Goal: Task Accomplishment & Management: Complete application form

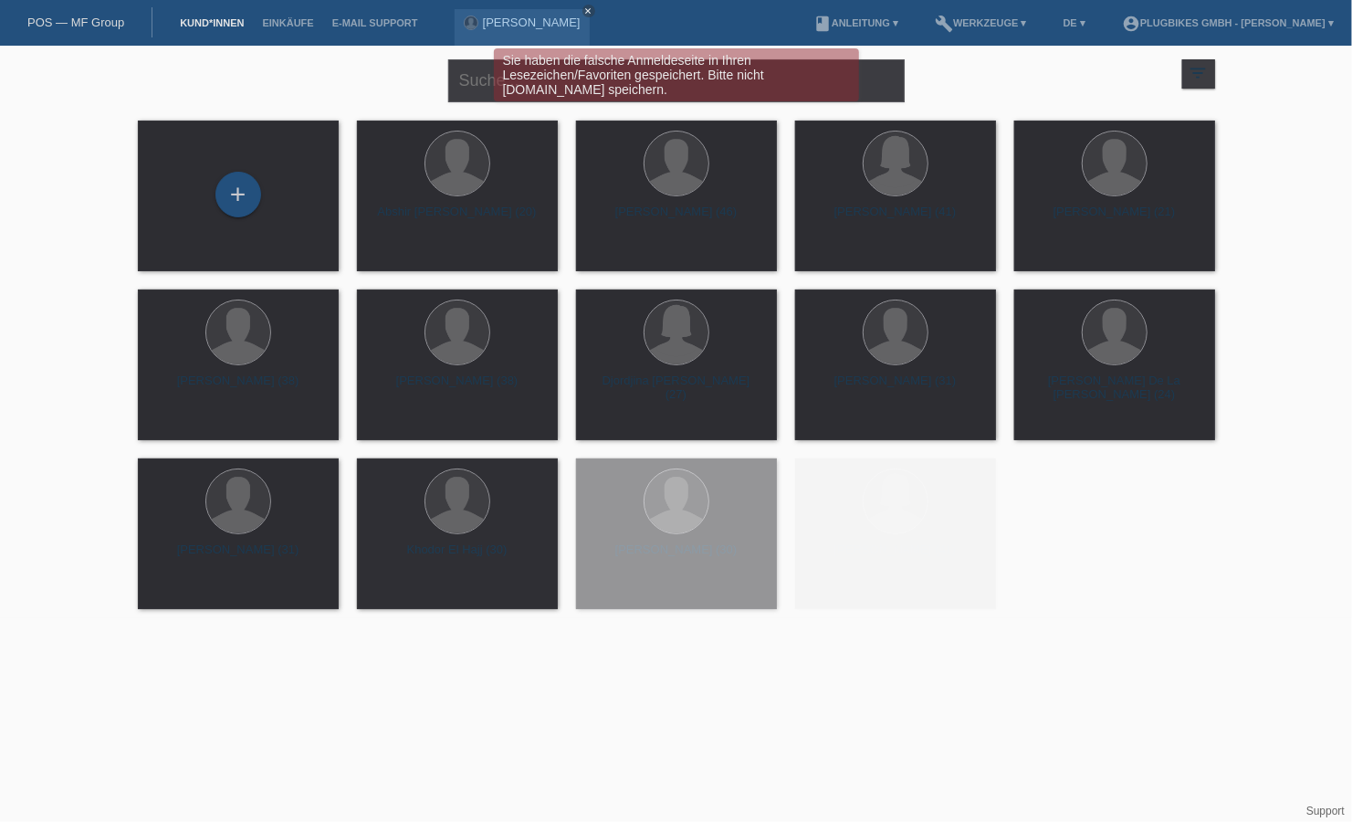
click at [467, 83] on div "Sie haben die falsche Anmeldeseite in Ihren Lesezeichen/Favoriten gespeichert. …" at bounding box center [676, 77] width 812 height 58
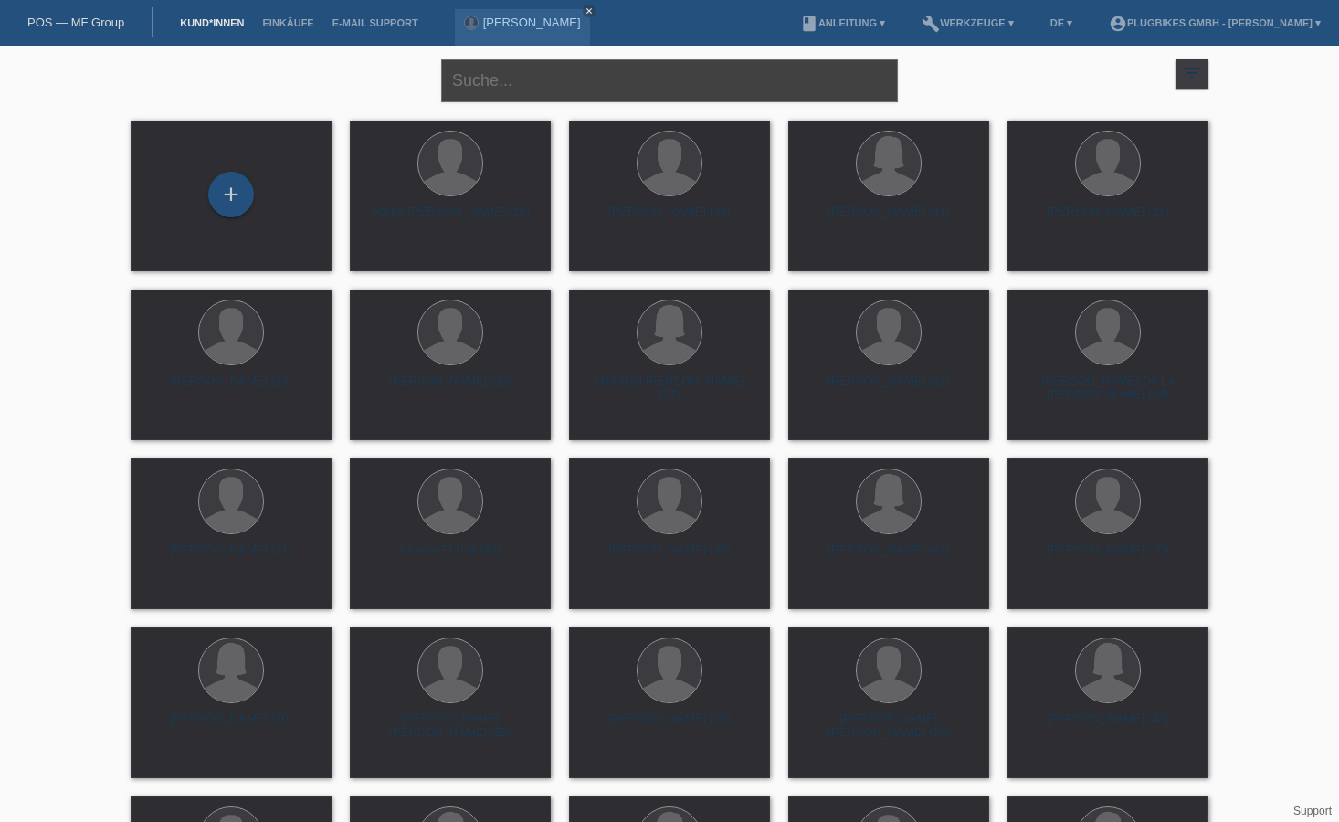
click at [534, 62] on input "text" at bounding box center [669, 80] width 457 height 43
type input "abshir"
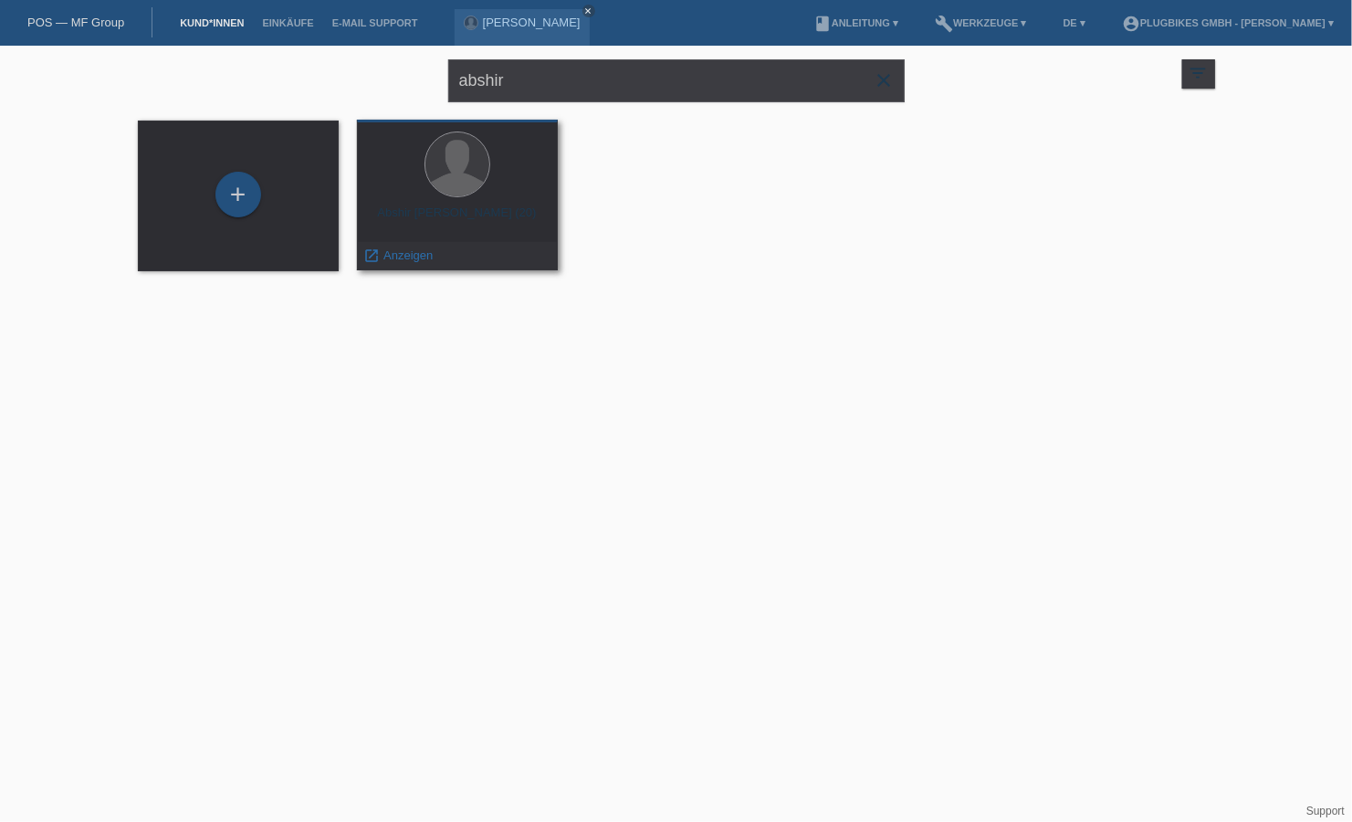
click at [494, 212] on div "Abshir Abdirahman Omar (20)" at bounding box center [458, 219] width 172 height 29
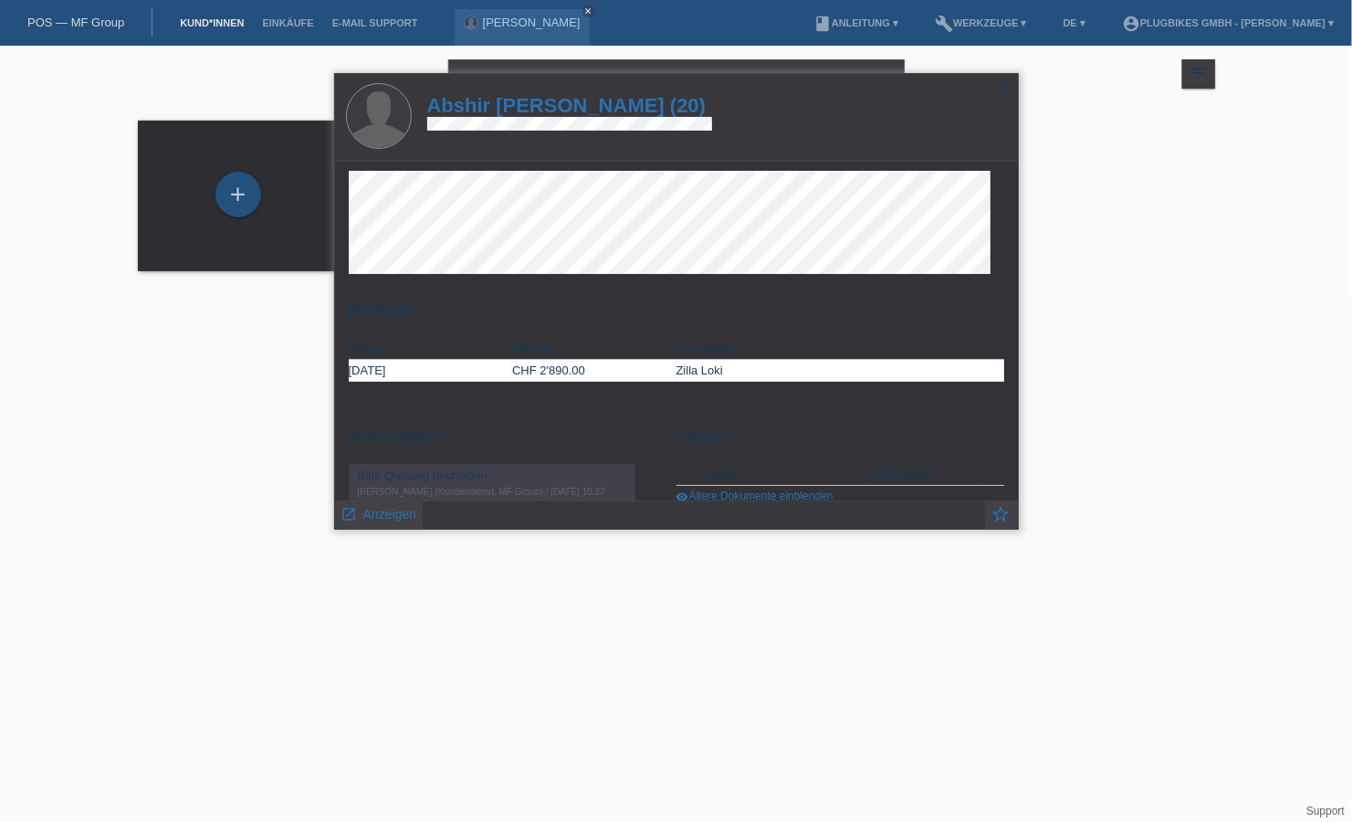
click at [624, 104] on h1 "Abshir Abdirahman Omar (20)" at bounding box center [569, 105] width 285 height 23
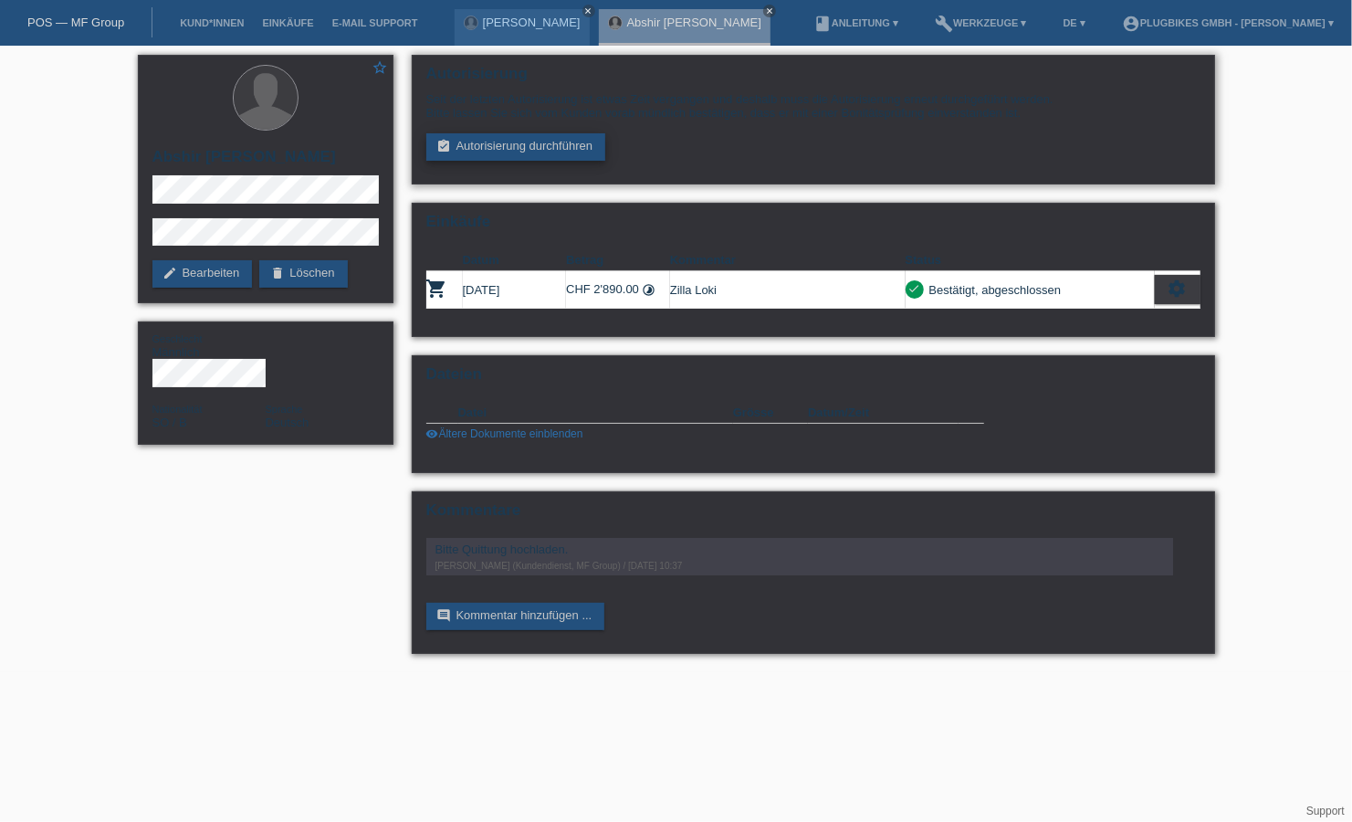
click at [558, 143] on link "assignment_turned_in Autorisierung durchführen" at bounding box center [516, 146] width 180 height 27
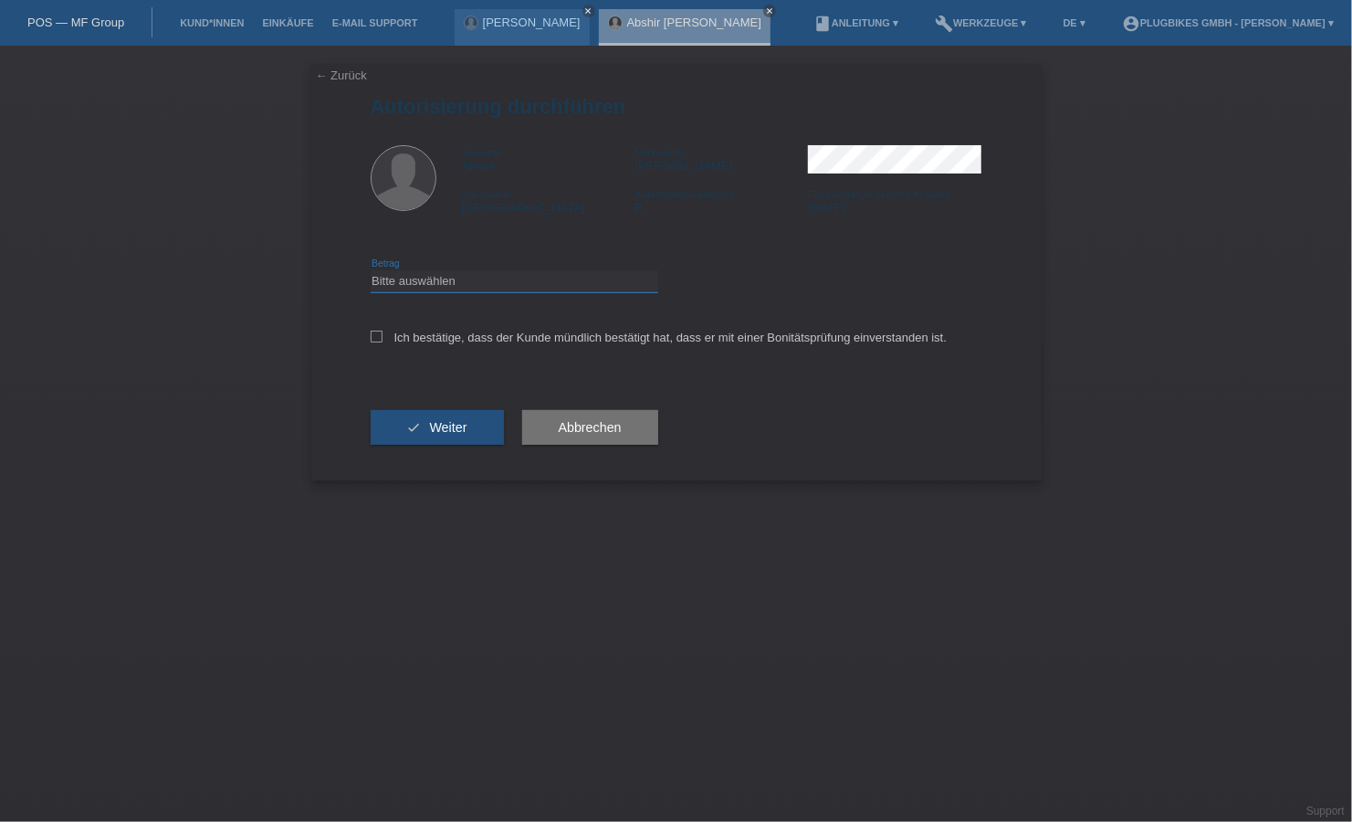
click at [401, 280] on select "Bitte auswählen CHF 1.00 - CHF 499.00 CHF 500.00 - CHF 1'999.00 CHF 2'000.00 - …" at bounding box center [515, 281] width 288 height 22
select select "2"
click at [371, 270] on select "Bitte auswählen CHF 1.00 - CHF 499.00 CHF 500.00 - CHF 1'999.00 CHF 2'000.00 - …" at bounding box center [515, 281] width 288 height 22
click at [377, 342] on icon at bounding box center [377, 337] width 12 height 12
click at [377, 342] on input "Ich bestätige, dass der Kunde mündlich bestätigt hat, dass er mit einer Bonität…" at bounding box center [377, 337] width 12 height 12
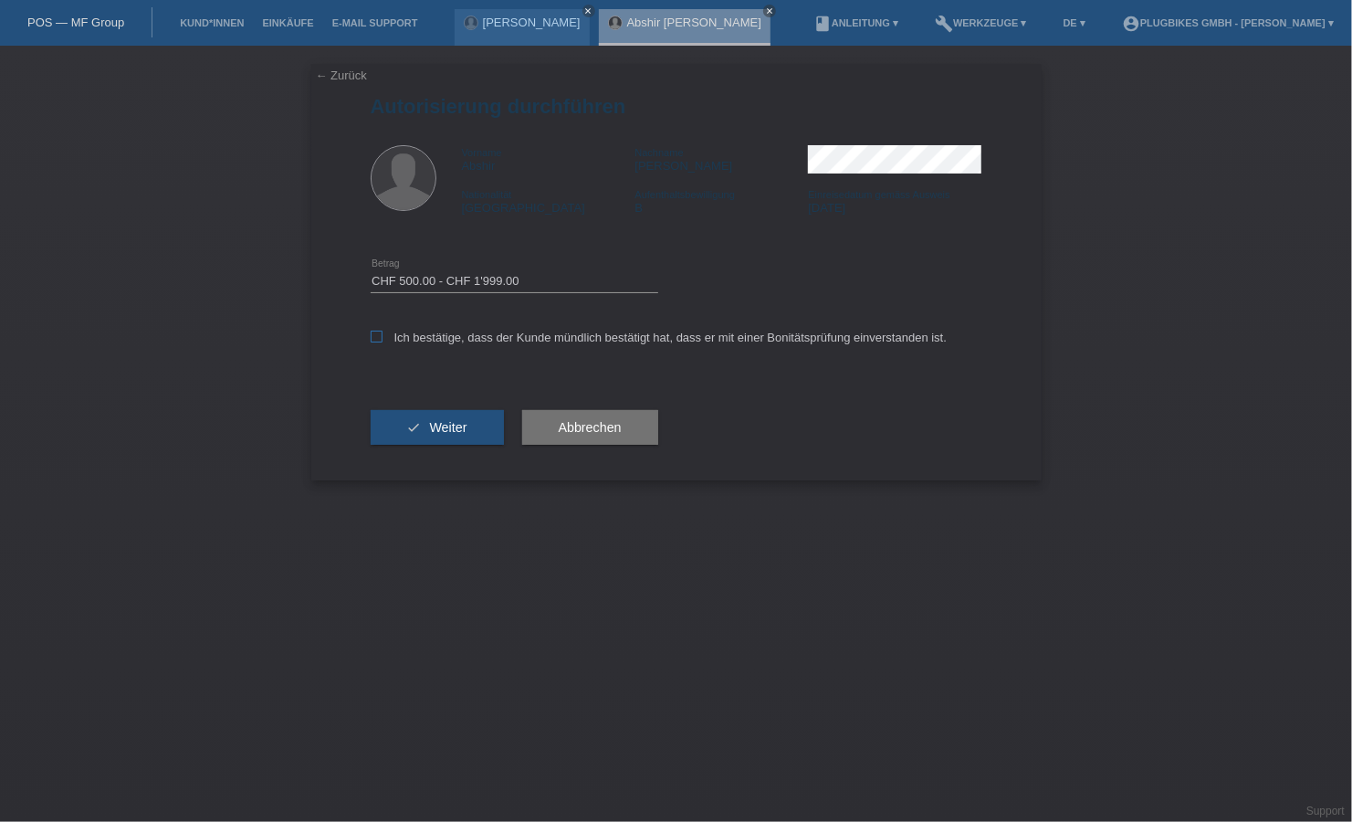
checkbox input "true"
click at [408, 427] on button "check Weiter" at bounding box center [437, 427] width 133 height 35
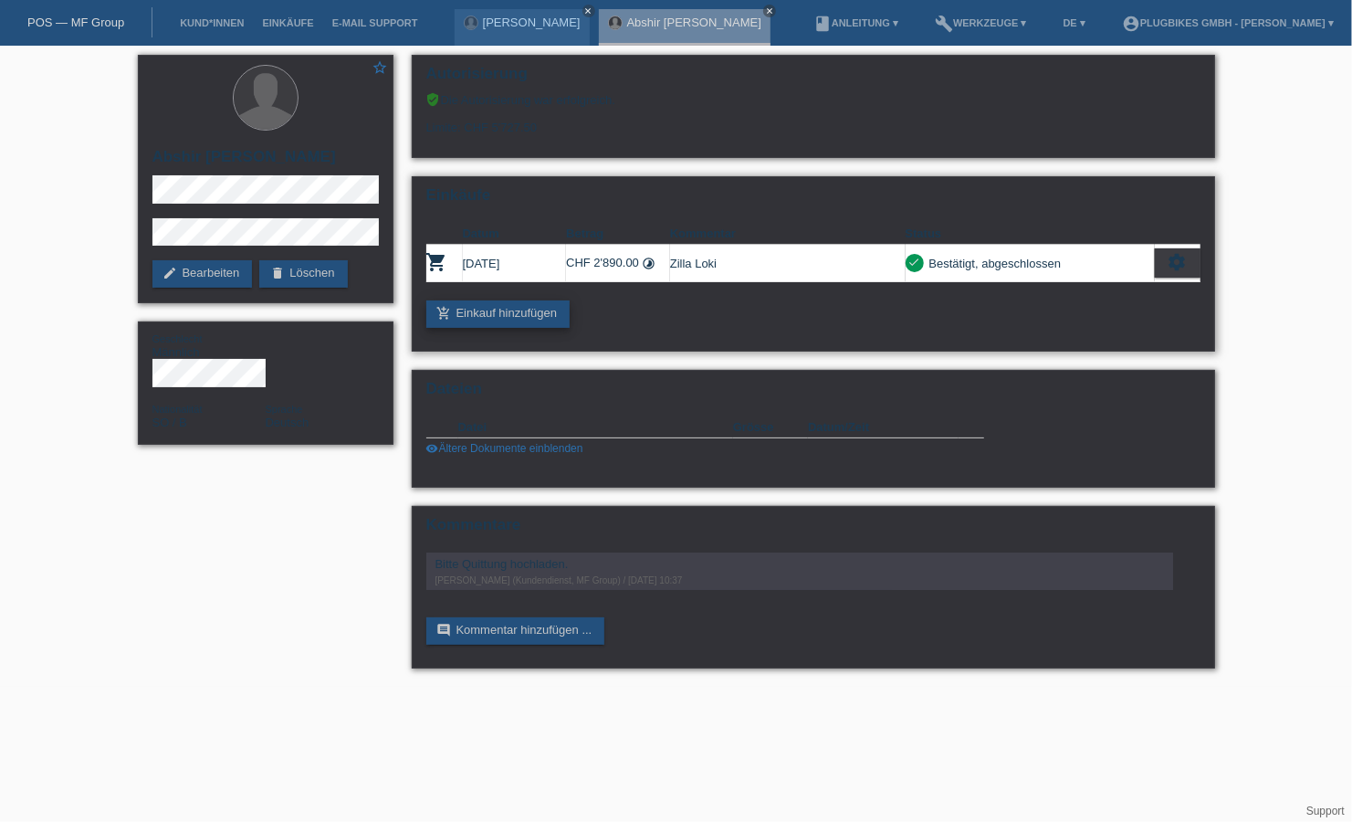
click at [530, 310] on link "add_shopping_cart Einkauf hinzufügen" at bounding box center [498, 313] width 144 height 27
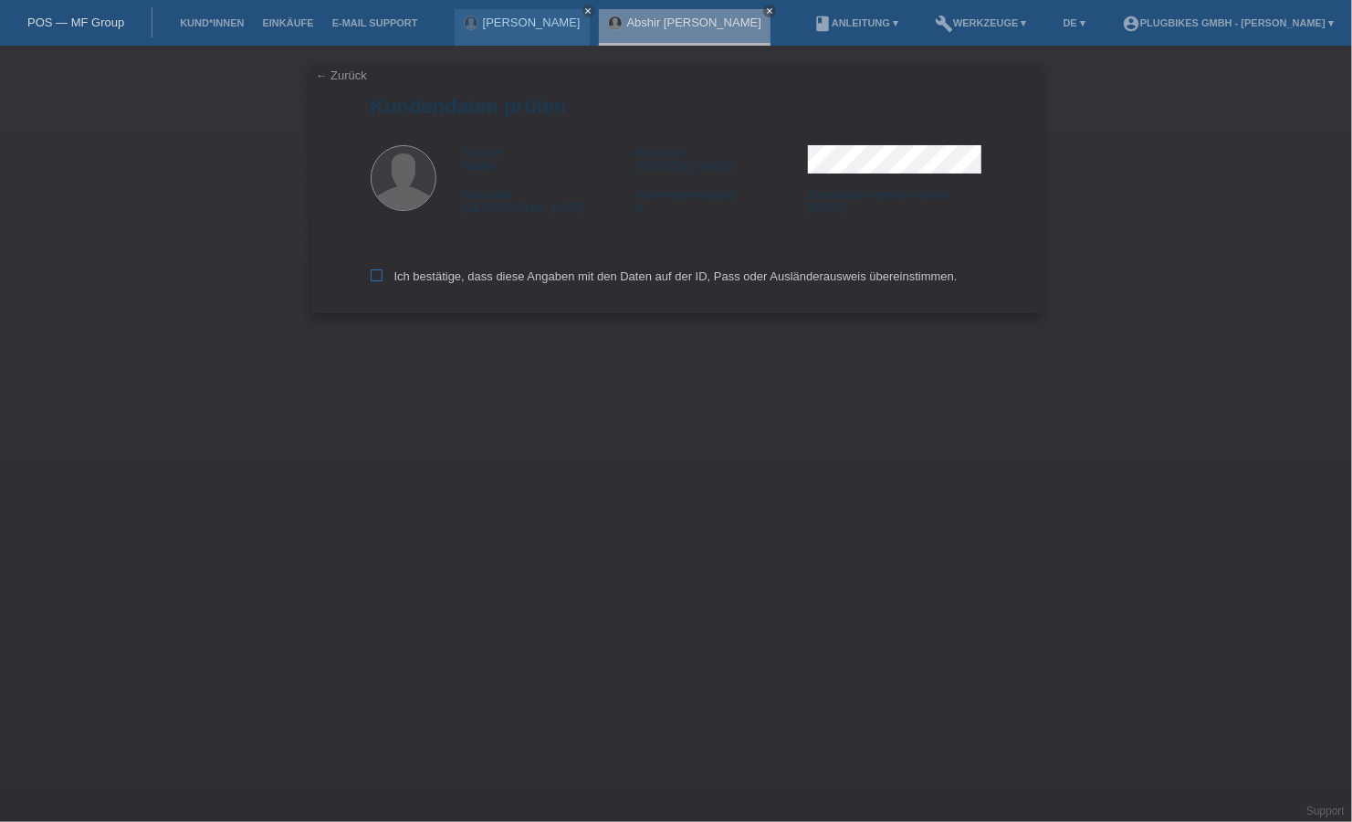
click at [374, 279] on icon at bounding box center [377, 275] width 12 height 12
click at [374, 279] on input "Ich bestätige, dass diese Angaben mit den Daten auf der ID, Pass oder Ausländer…" at bounding box center [377, 275] width 12 height 12
checkbox input "true"
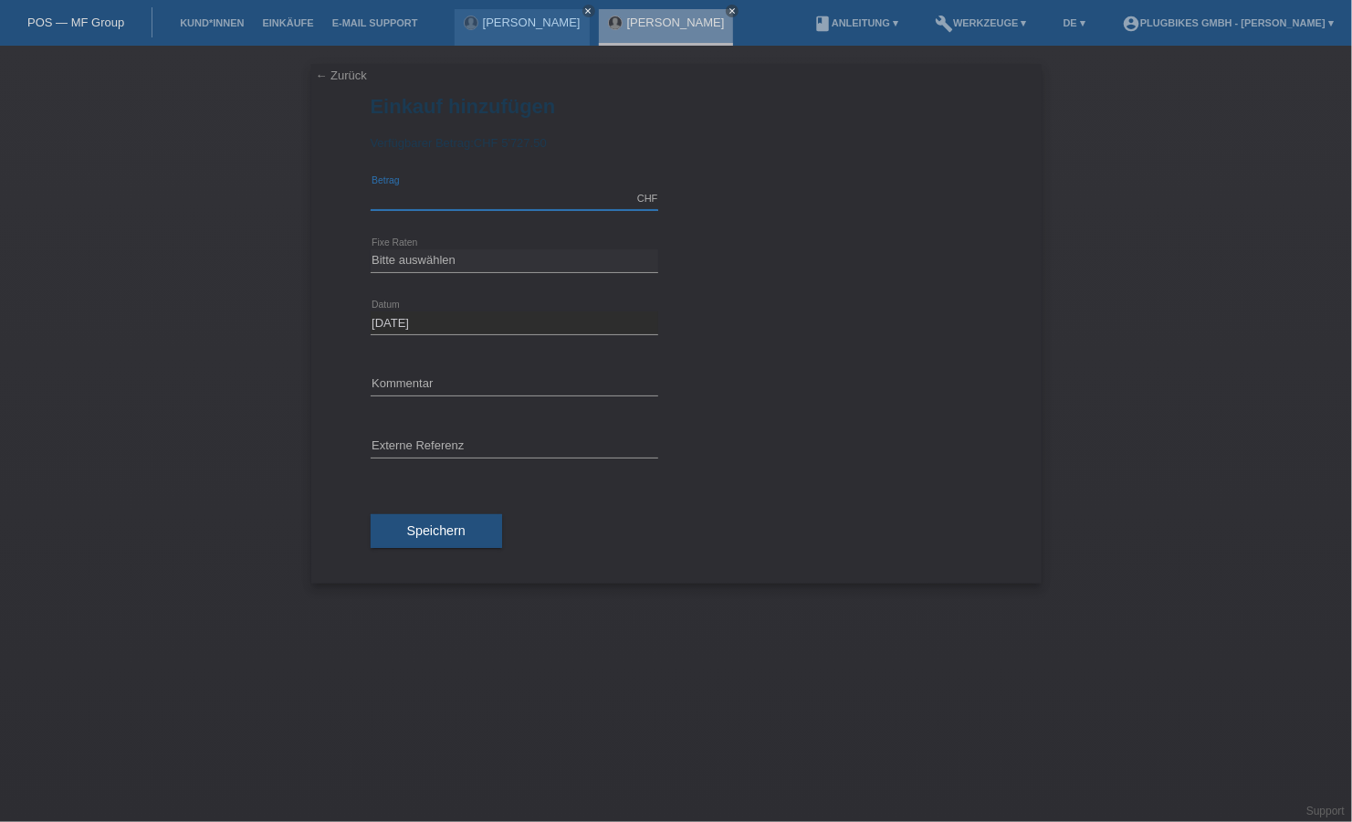
click at [441, 205] on input "text" at bounding box center [515, 198] width 288 height 23
type input "1200.00"
click at [519, 250] on select "Bitte auswählen 6 Raten 12 Raten 18 Raten 24 Raten 36 Raten" at bounding box center [515, 260] width 288 height 22
click at [757, 364] on div at bounding box center [839, 361] width 288 height 14
click at [478, 263] on select "Bitte auswählen 6 Raten 12 Raten 18 Raten 24 Raten 36 Raten" at bounding box center [515, 260] width 288 height 22
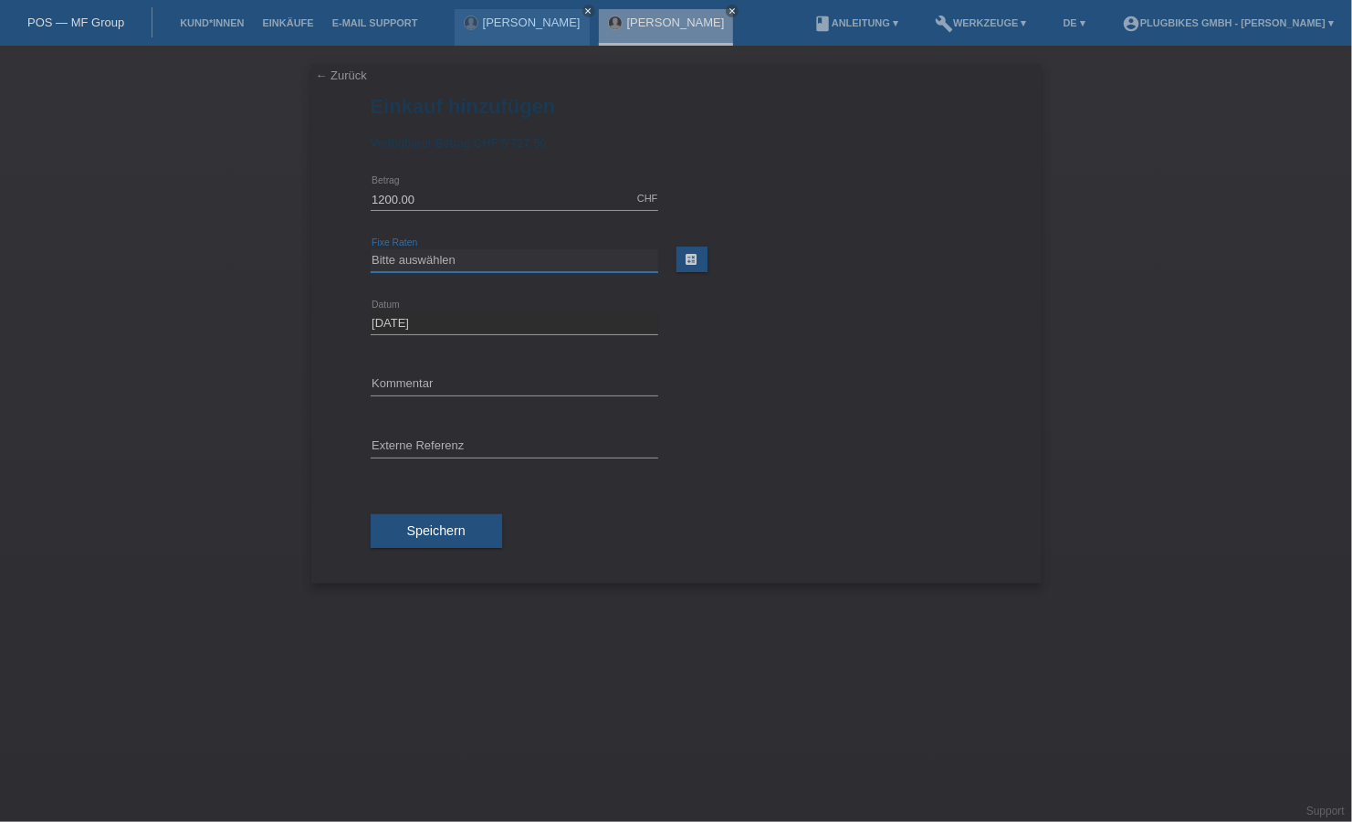
select select "566"
click at [371, 249] on select "Bitte auswählen 6 Raten 12 Raten 18 Raten 24 Raten 36 Raten" at bounding box center [515, 260] width 288 height 22
click at [437, 530] on span "Speichern" at bounding box center [436, 530] width 58 height 15
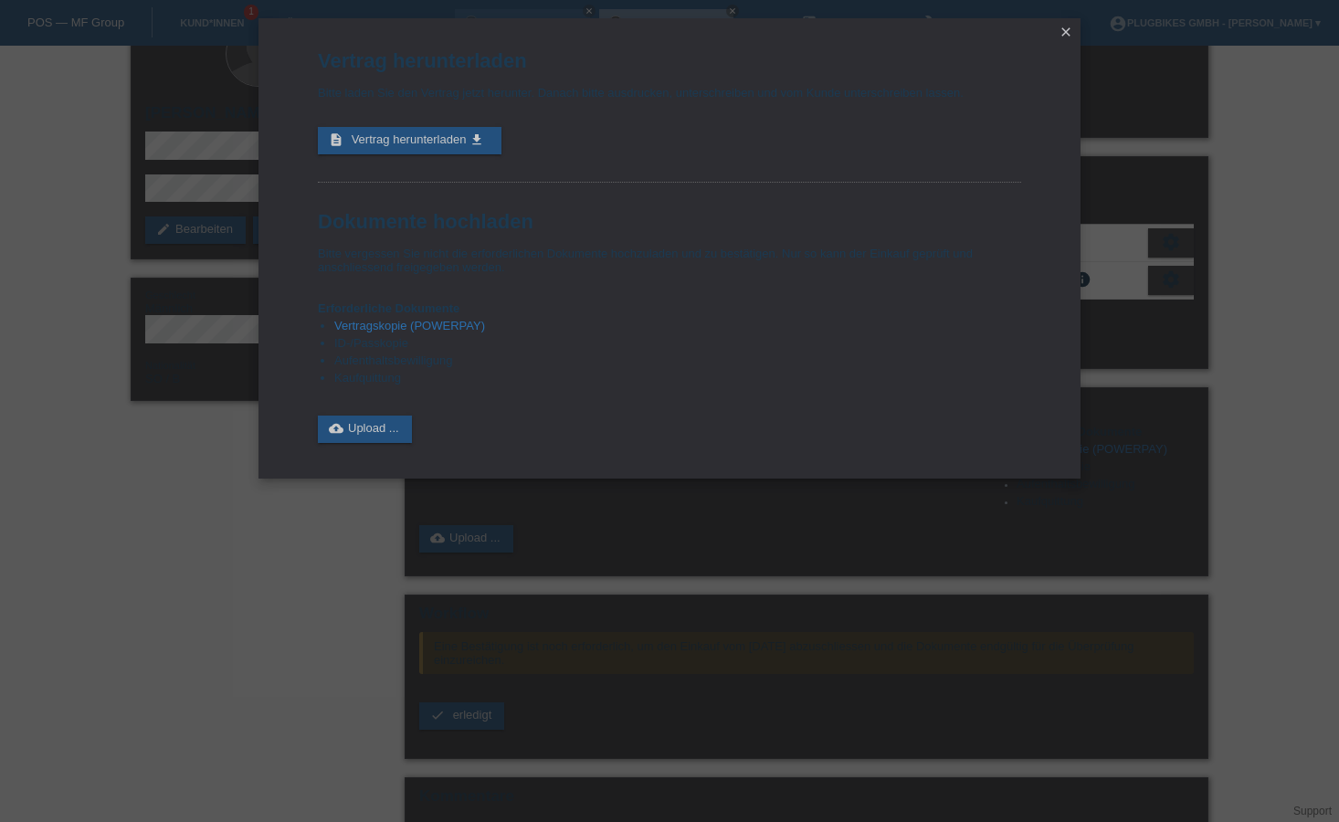
scroll to position [91, 0]
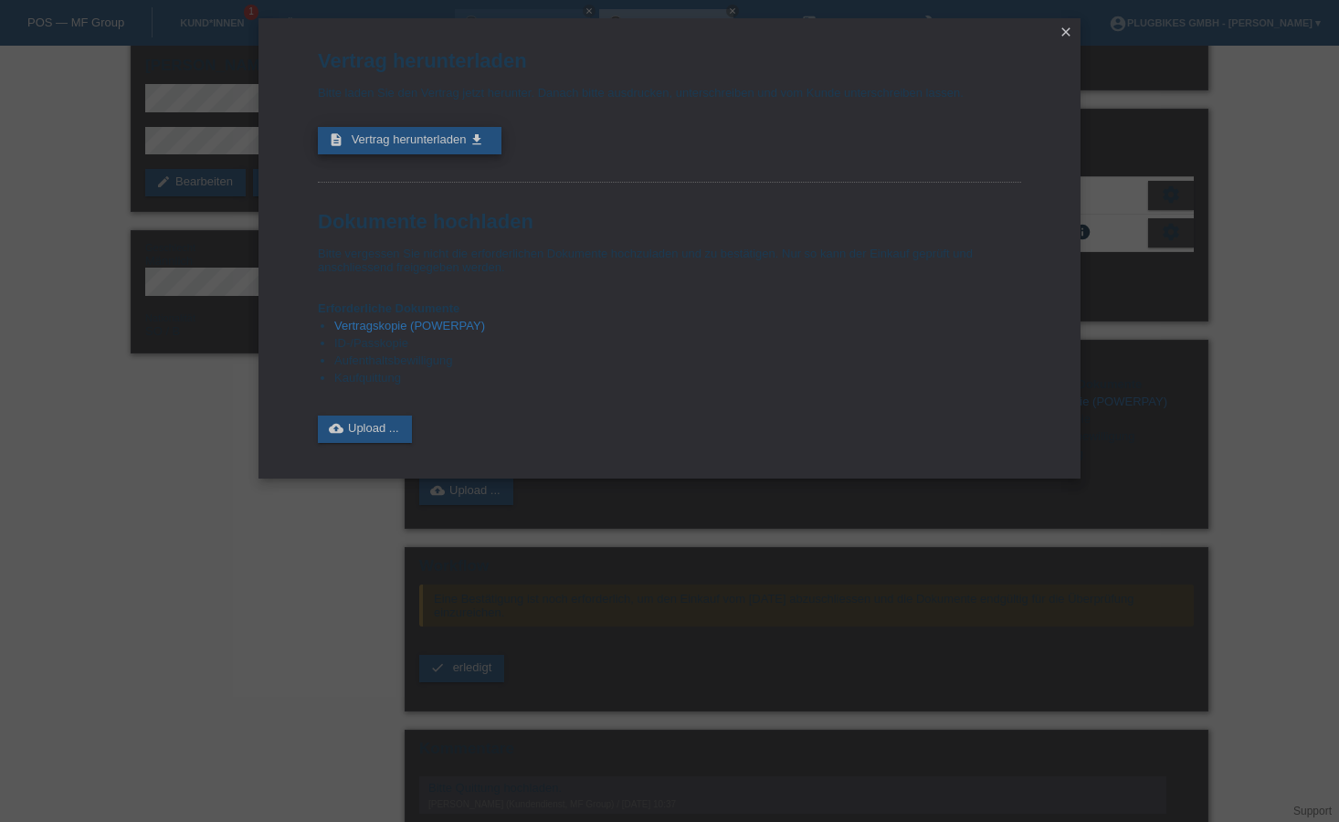
click at [408, 150] on link "description Vertrag herunterladen get_app" at bounding box center [410, 140] width 184 height 27
click at [375, 434] on link "cloud_upload Upload ..." at bounding box center [365, 428] width 94 height 27
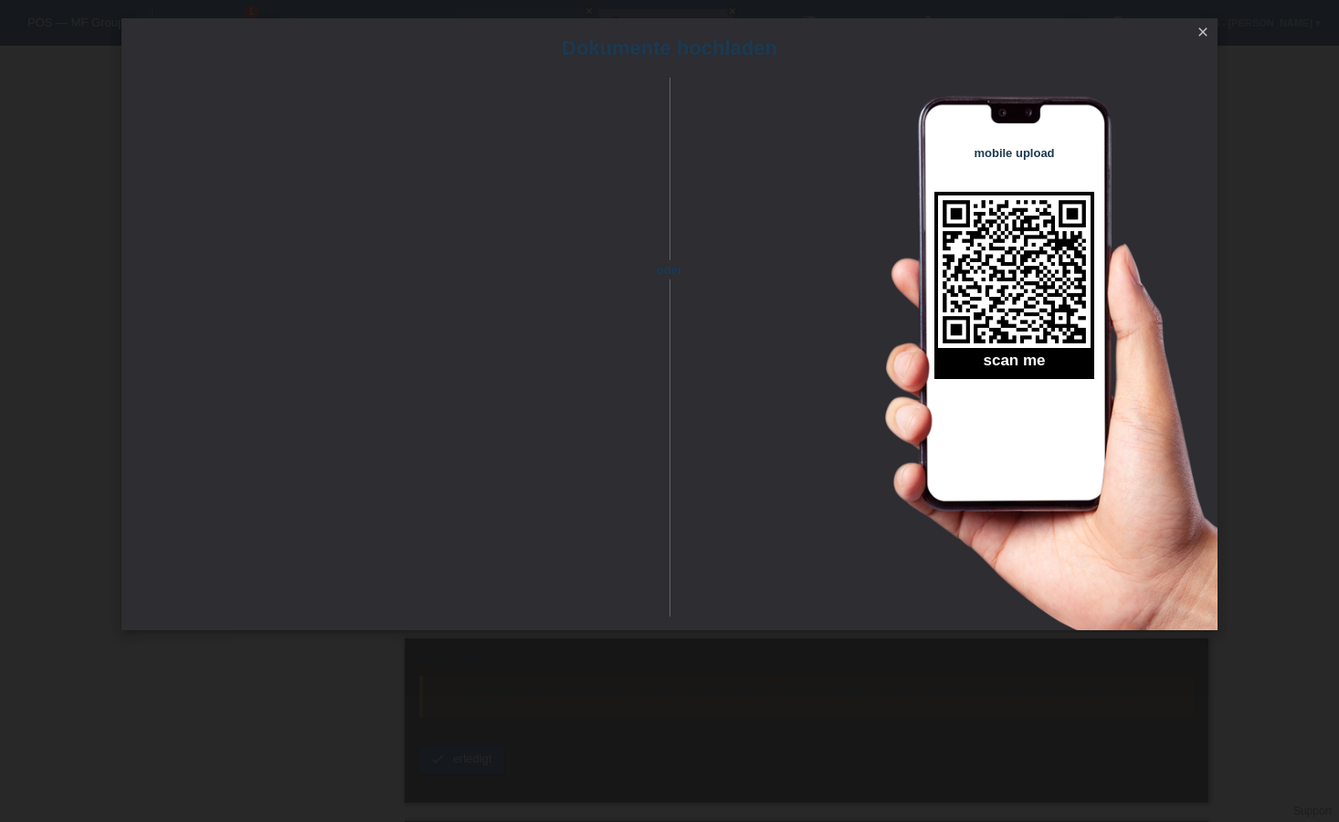
scroll to position [0, 0]
click at [1195, 28] on icon "close" at bounding box center [1202, 32] width 15 height 15
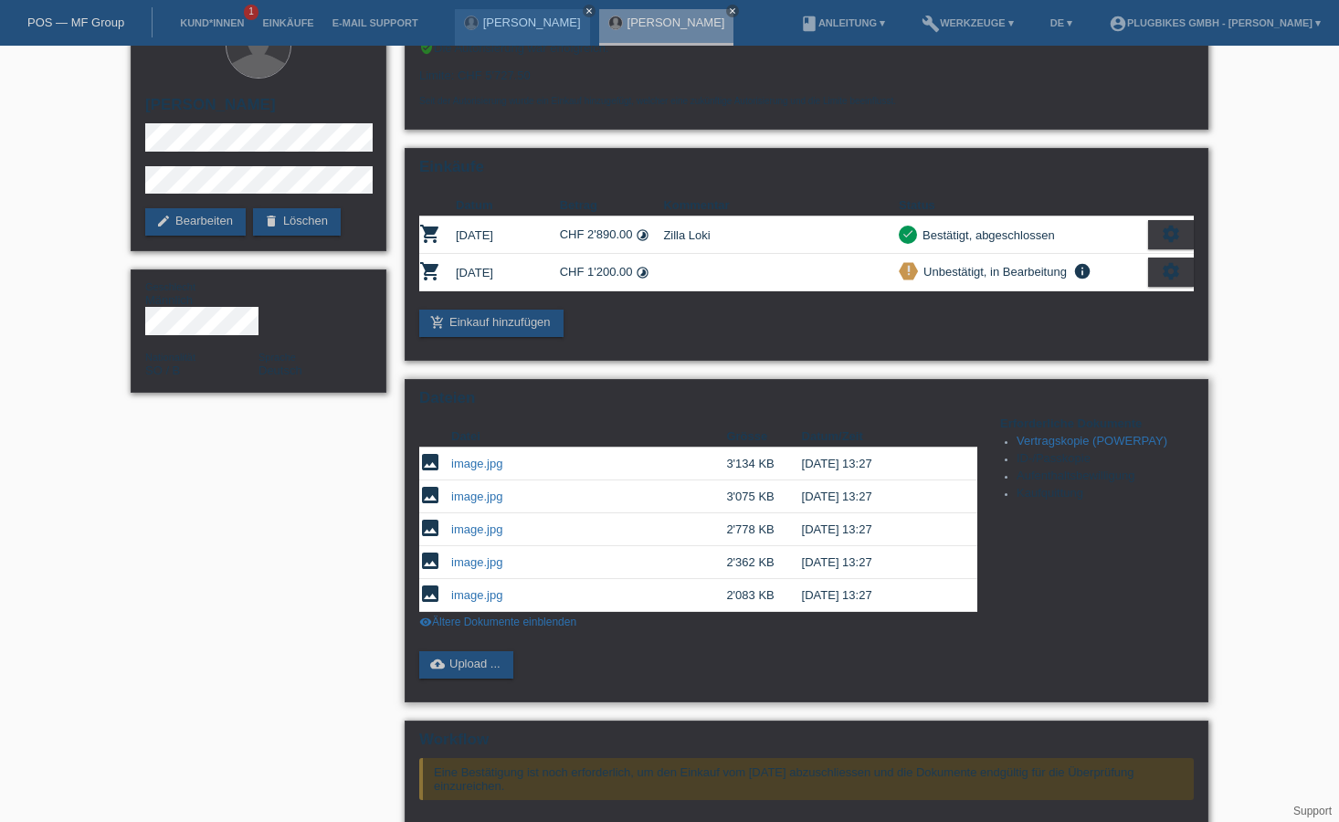
scroll to position [183, 0]
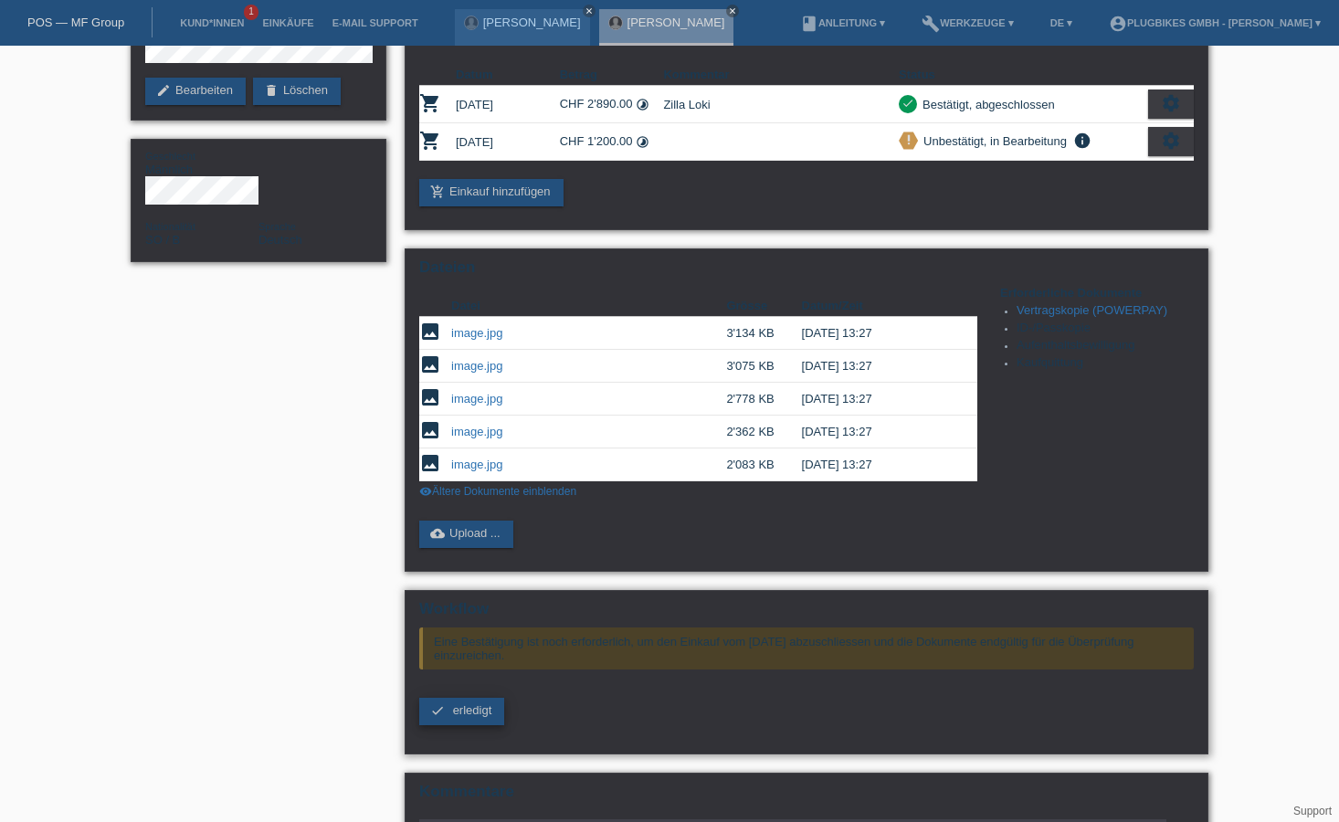
click at [467, 710] on span "erledigt" at bounding box center [472, 710] width 39 height 14
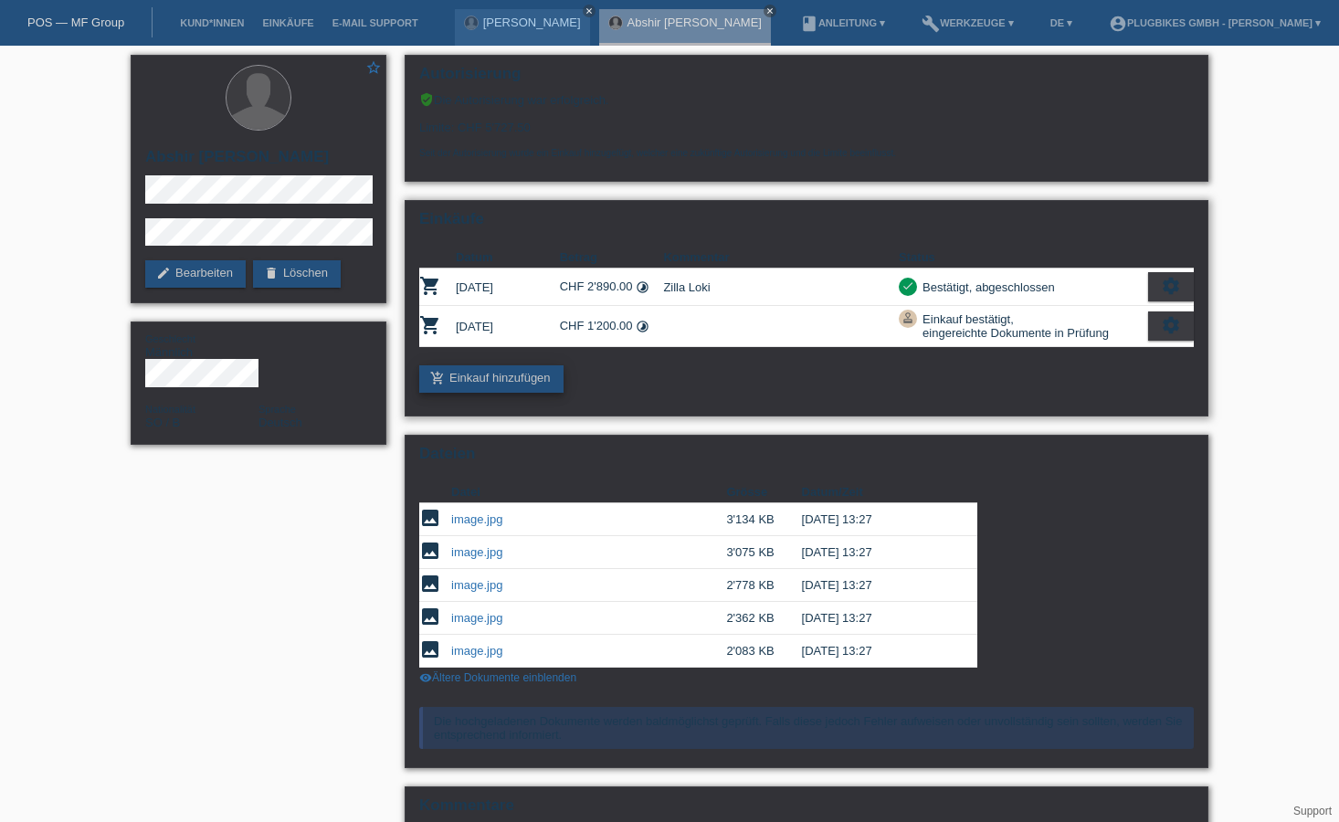
click at [509, 382] on link "add_shopping_cart Einkauf hinzufügen" at bounding box center [491, 378] width 144 height 27
click at [1184, 330] on div "settings" at bounding box center [1171, 325] width 46 height 29
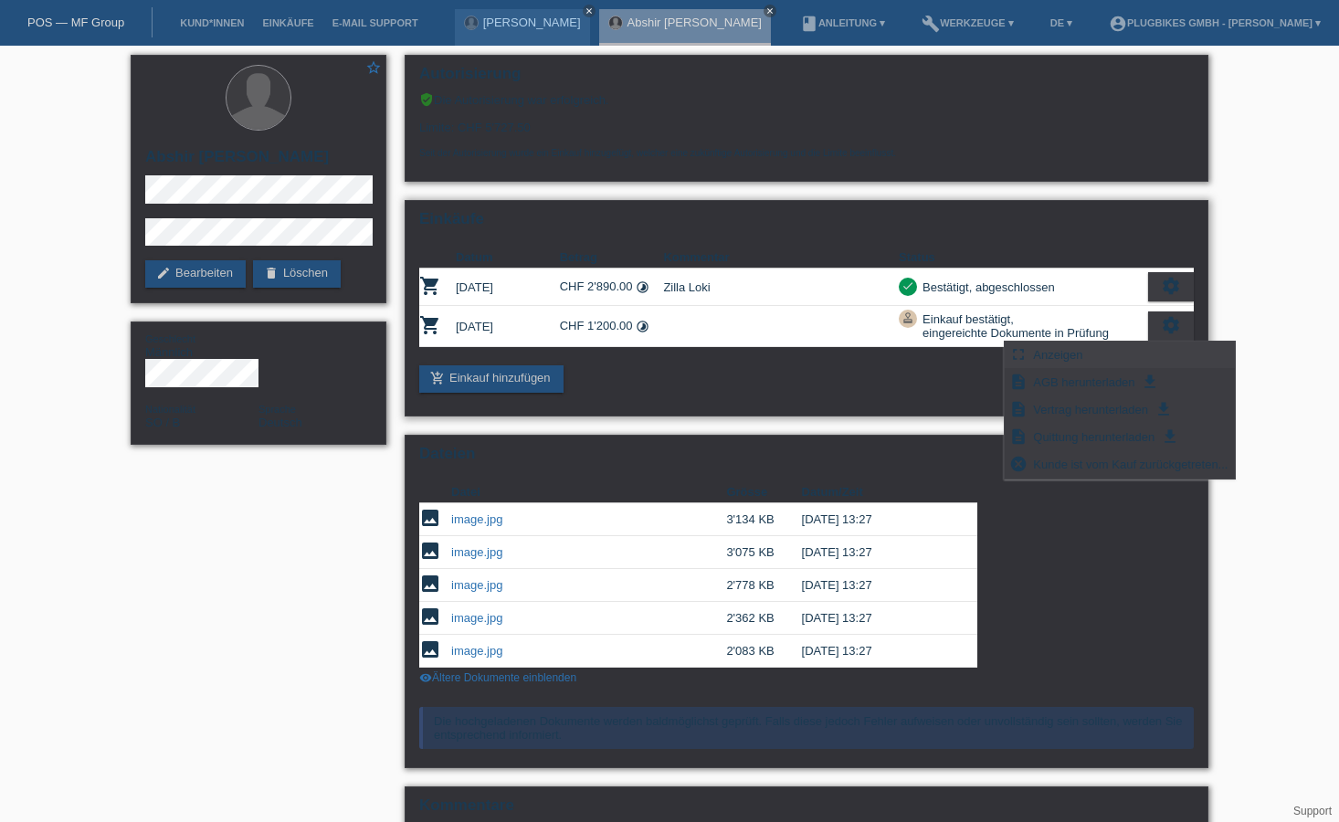
click at [1120, 356] on div "fullscreen Anzeigen" at bounding box center [1119, 354] width 231 height 27
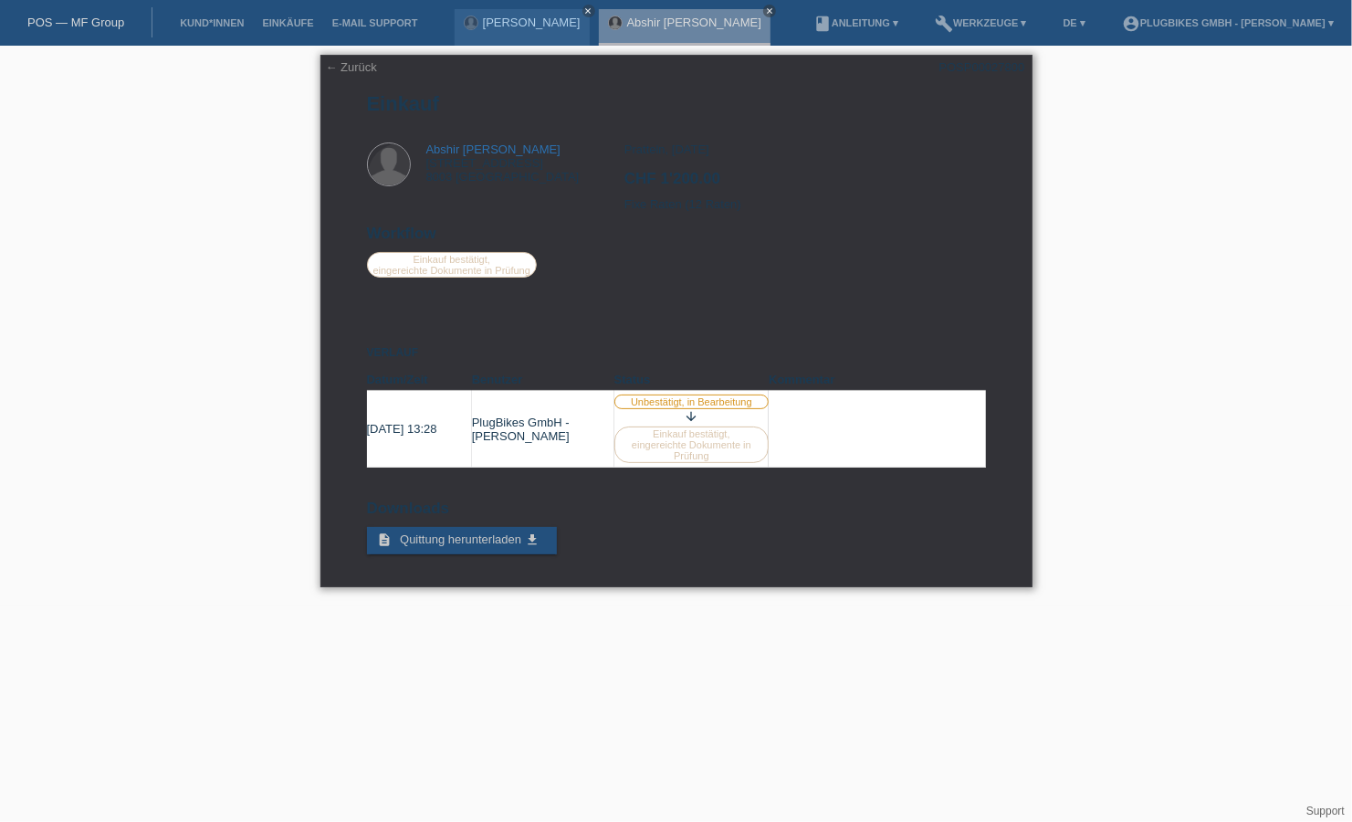
click at [815, 389] on th "Kommentar" at bounding box center [877, 380] width 216 height 22
drag, startPoint x: 815, startPoint y: 389, endPoint x: 820, endPoint y: 426, distance: 37.7
click at [820, 426] on td at bounding box center [877, 429] width 216 height 77
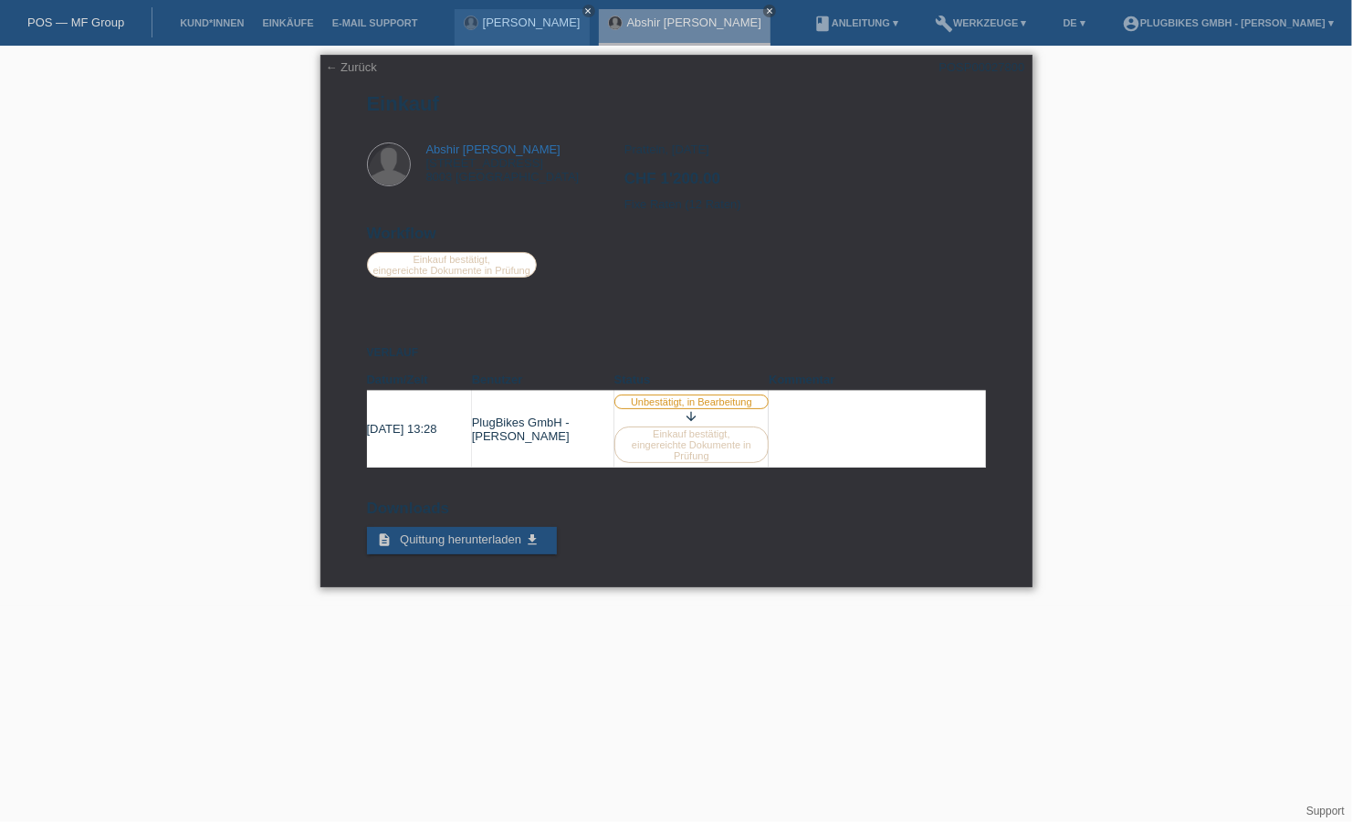
click at [804, 453] on td at bounding box center [877, 429] width 216 height 77
click at [346, 71] on link "← Zurück" at bounding box center [351, 67] width 51 height 14
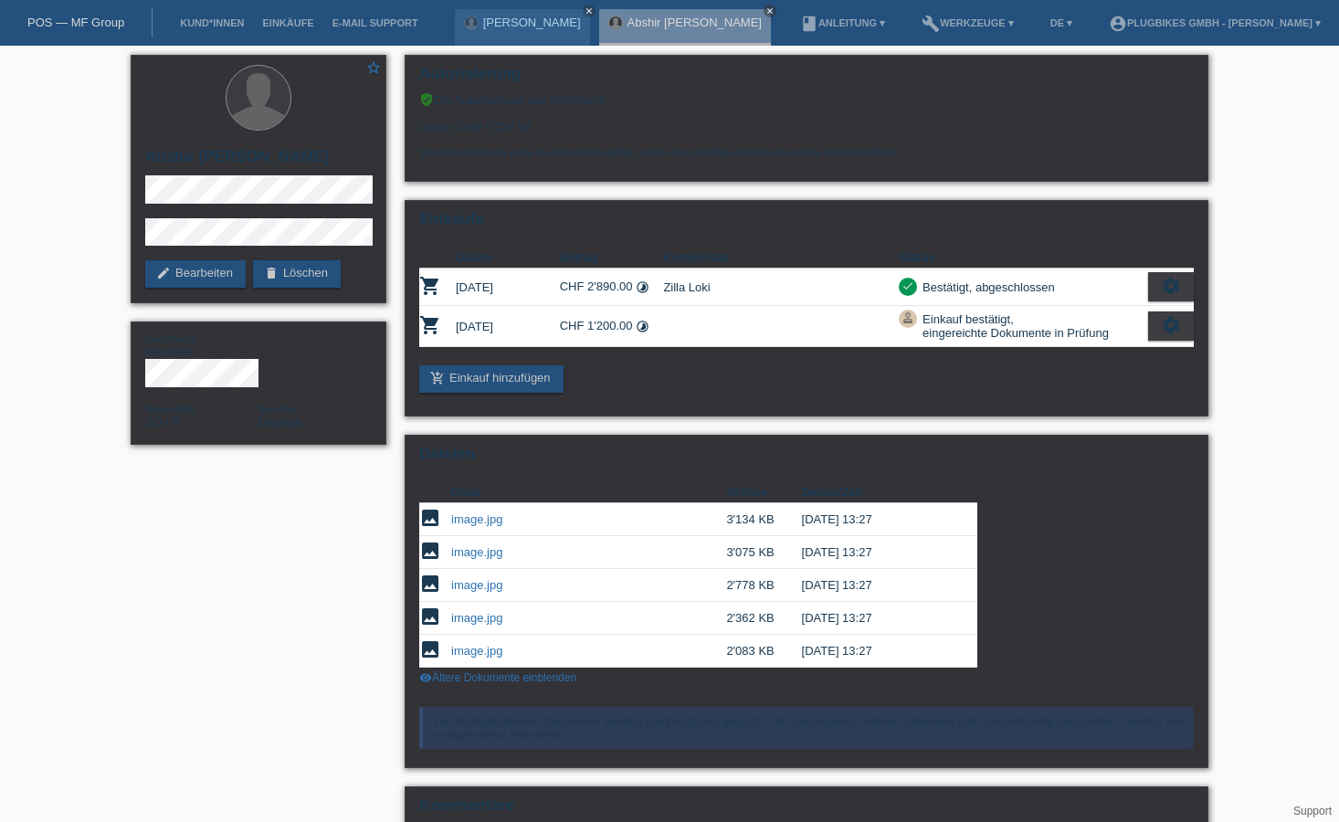
click at [51, 27] on link "POS — MF Group" at bounding box center [75, 23] width 97 height 14
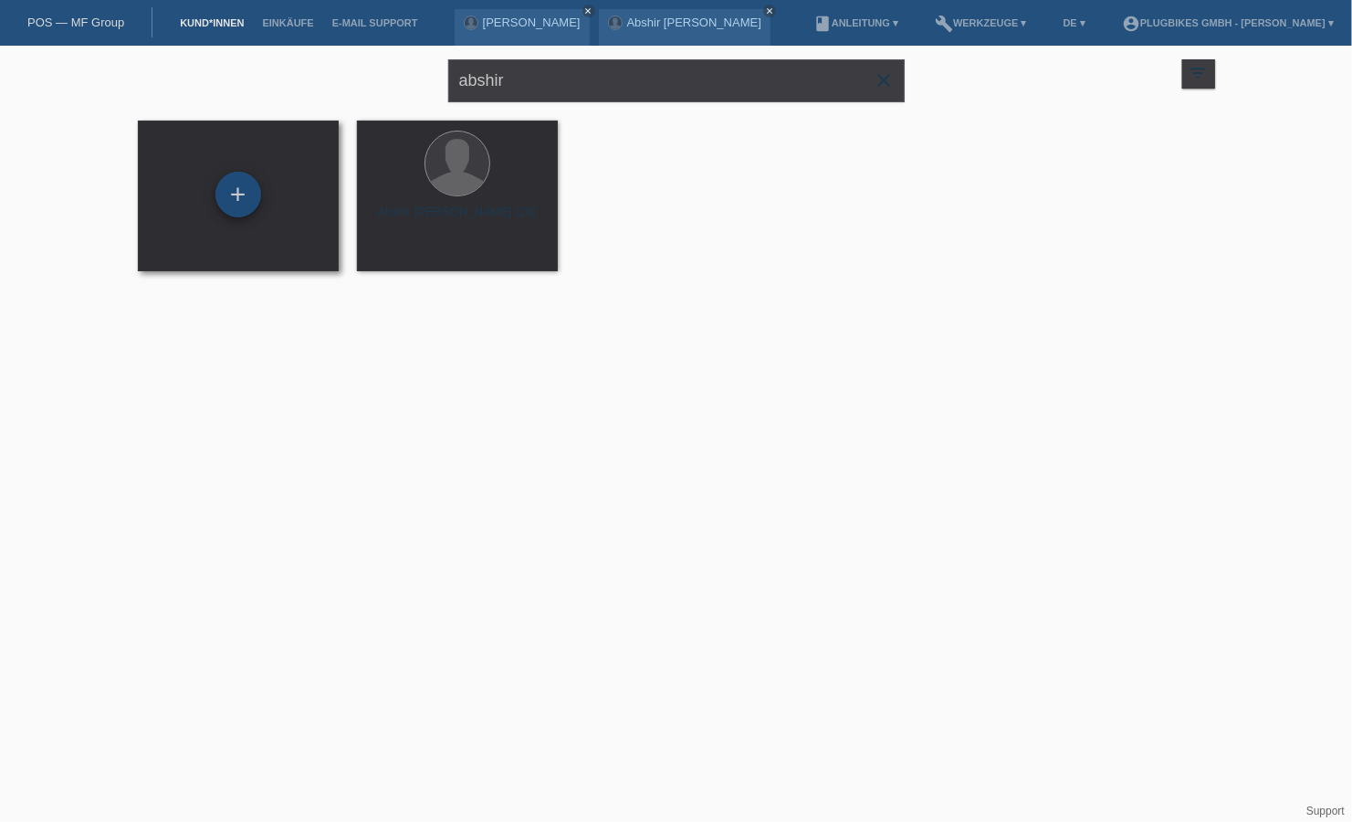
click at [236, 206] on div "+" at bounding box center [238, 195] width 46 height 46
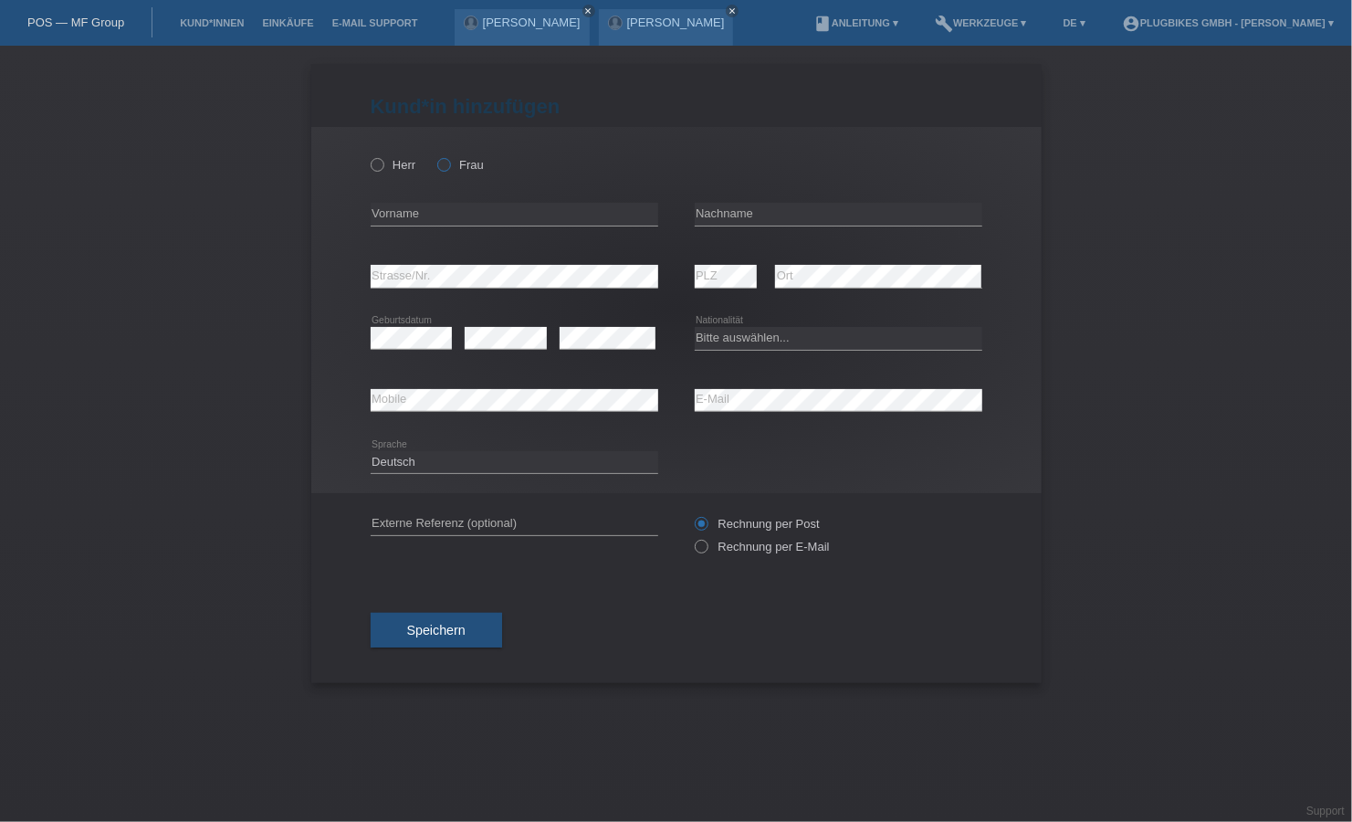
click at [435, 155] on icon at bounding box center [435, 155] width 0 height 0
click at [449, 168] on input "Frau" at bounding box center [443, 164] width 12 height 12
radio input "true"
click at [426, 203] on input "text" at bounding box center [515, 214] width 288 height 23
type input "[PERSON_NAME]"
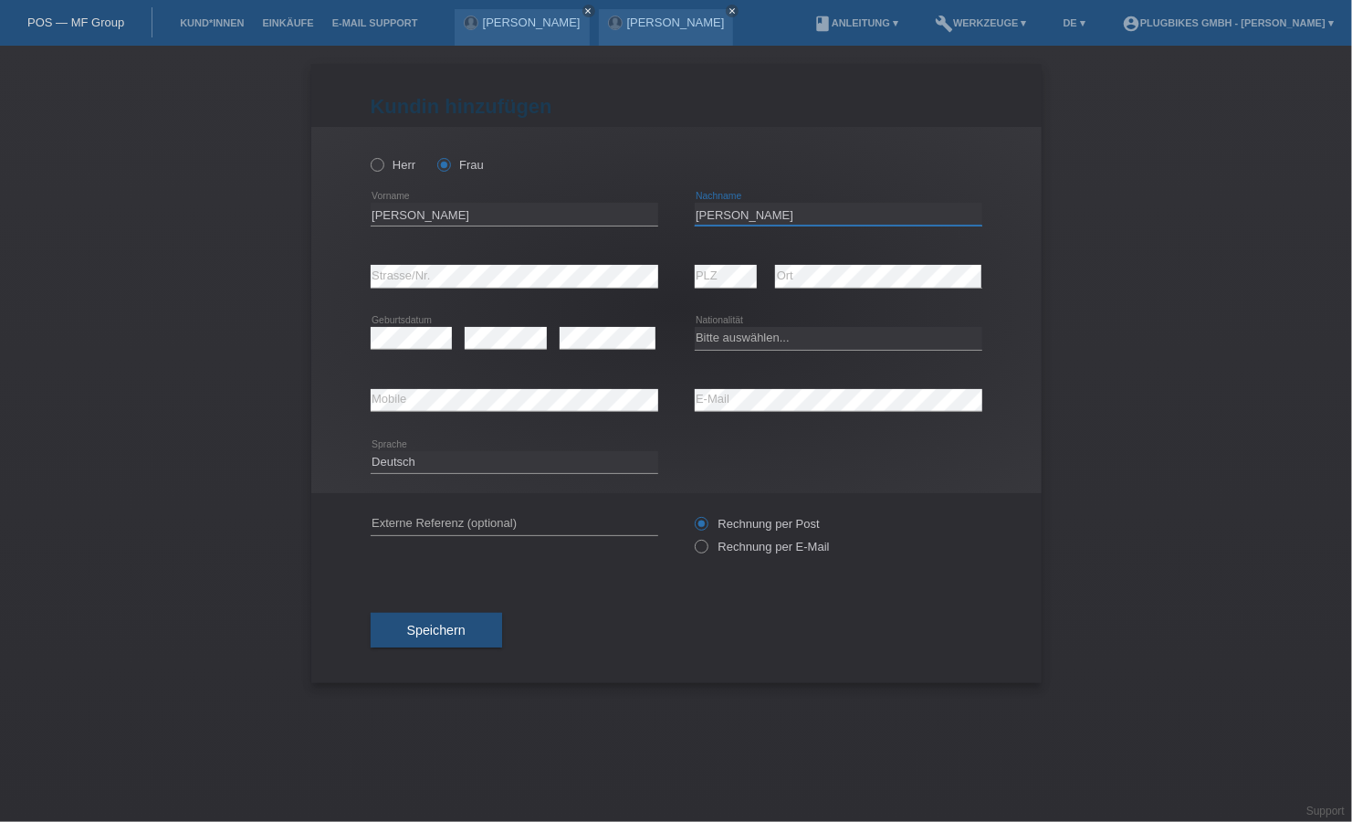
type input "[PERSON_NAME]"
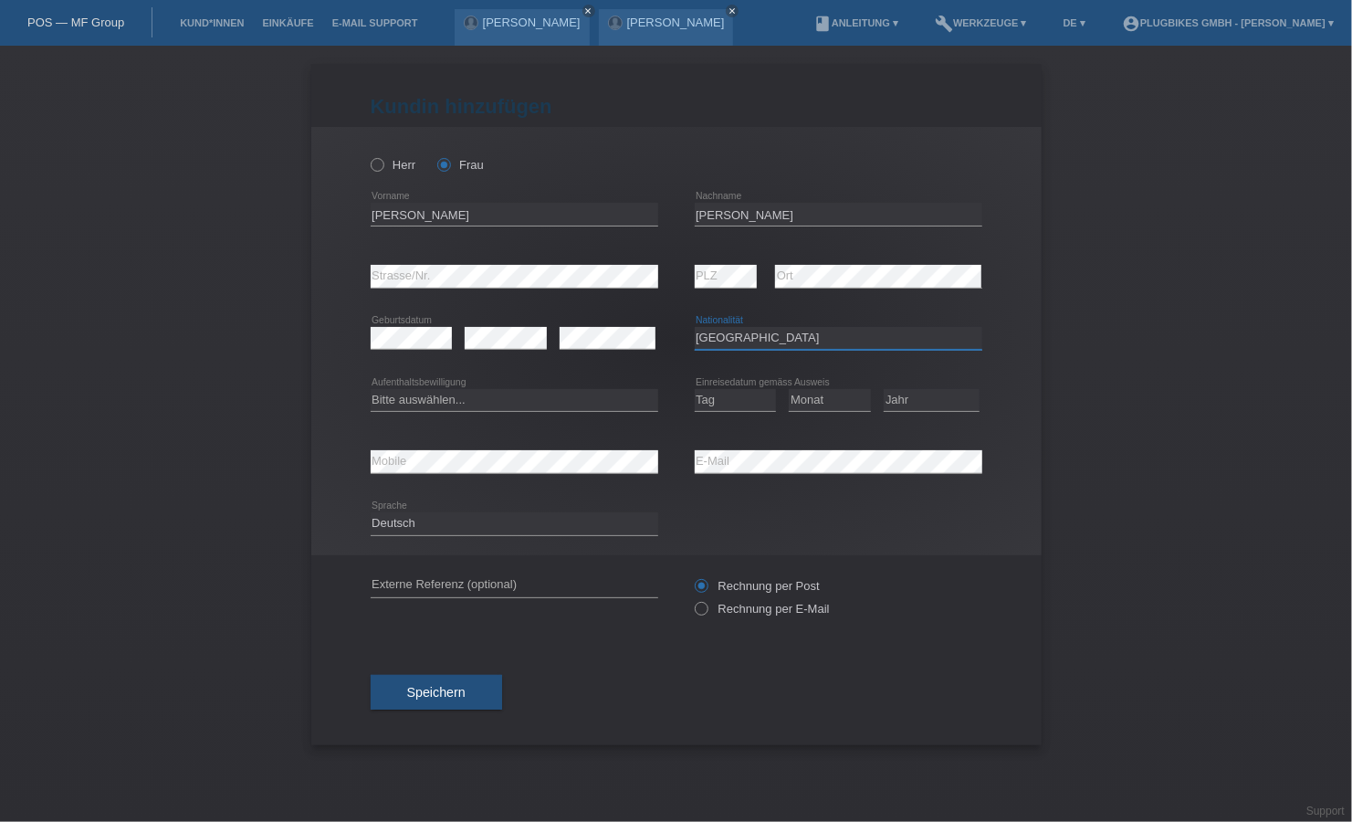
select select "IR"
select select "C"
select select "05"
select select "12"
select select "2008"
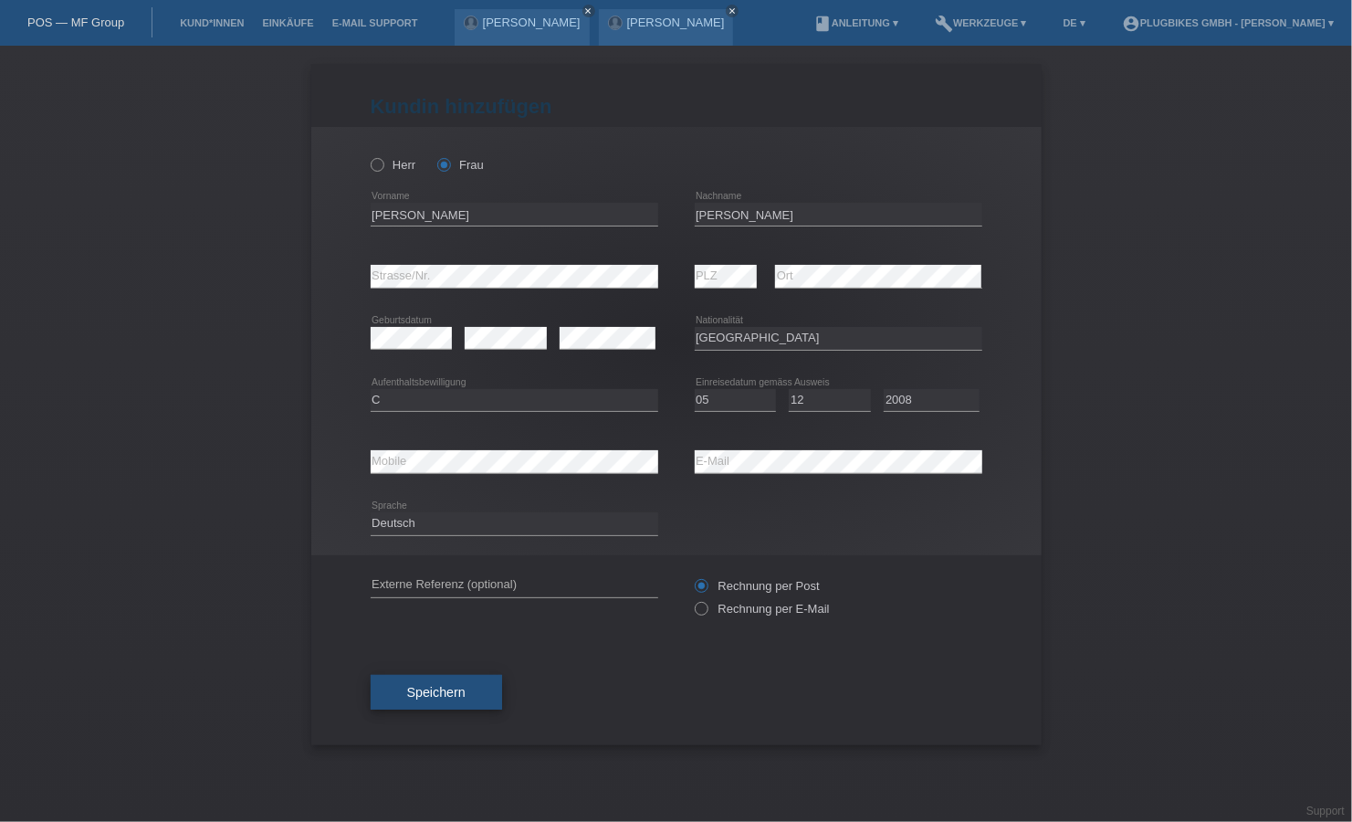
click at [428, 708] on button "Speichern" at bounding box center [436, 692] width 131 height 35
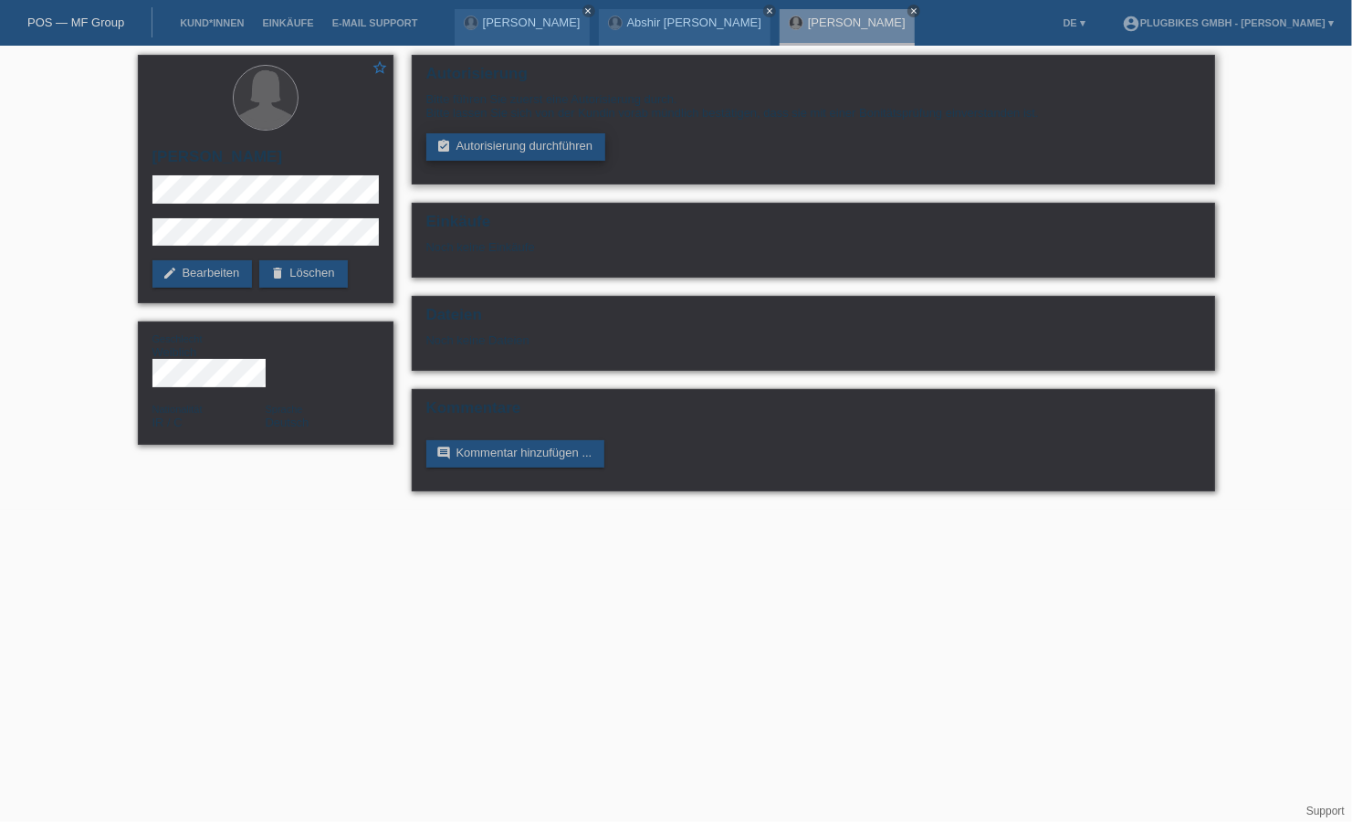
click at [501, 153] on link "assignment_turned_in Autorisierung durchführen" at bounding box center [516, 146] width 180 height 27
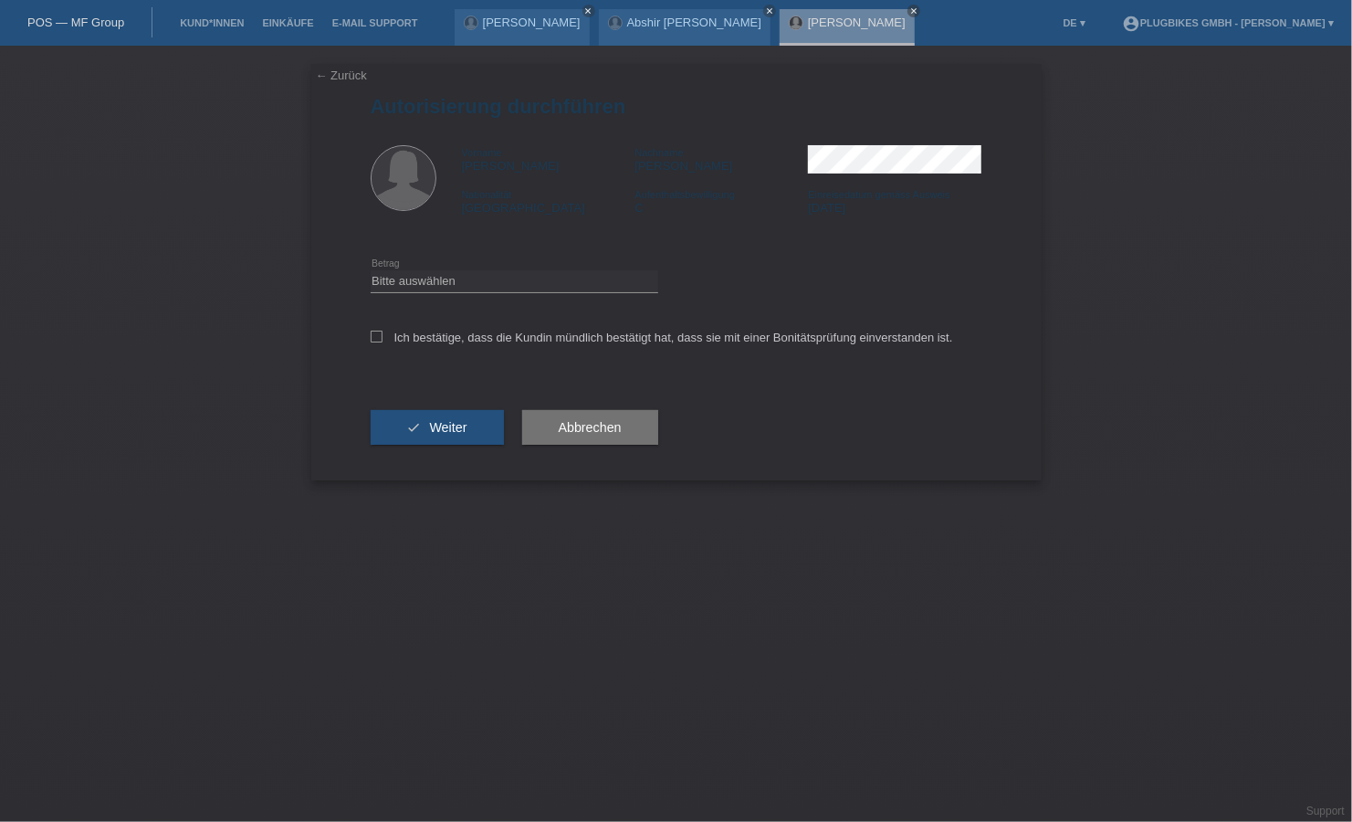
click at [394, 270] on div "Bitte auswählen CHF 1.00 - CHF 499.00 CHF 500.00 - CHF 1'999.00 CHF 2'000.00 - …" at bounding box center [515, 282] width 288 height 62
click at [395, 274] on select "Bitte auswählen CHF 1.00 - CHF 499.00 CHF 500.00 - CHF 1'999.00 CHF 2'000.00 - …" at bounding box center [515, 281] width 288 height 22
select select "3"
click at [371, 270] on select "Bitte auswählen CHF 1.00 - CHF 499.00 CHF 500.00 - CHF 1'999.00 CHF 2'000.00 - …" at bounding box center [515, 281] width 288 height 22
click at [382, 333] on icon at bounding box center [377, 337] width 12 height 12
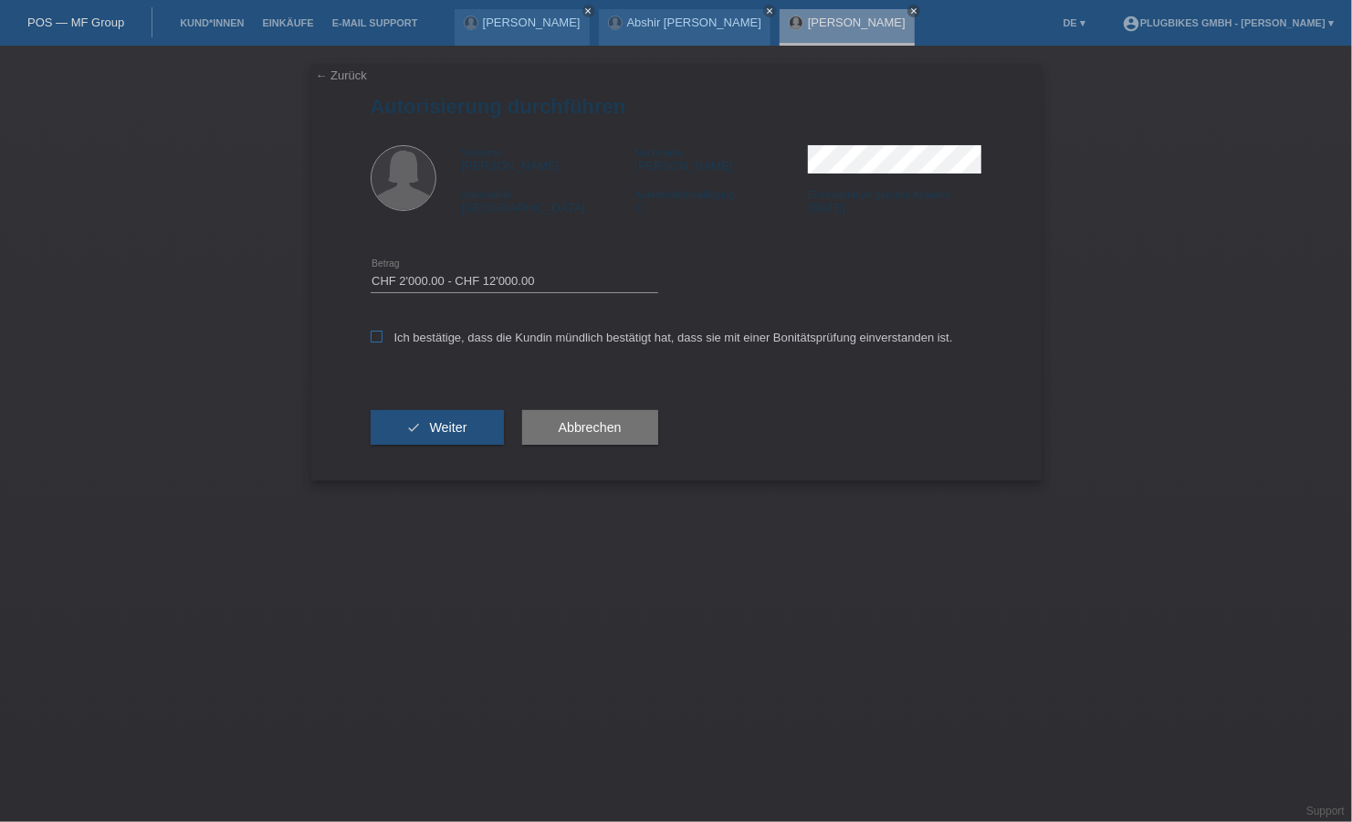
click at [382, 333] on input "Ich bestätige, dass die Kundin mündlich bestätigt hat, dass sie mit einer Bonit…" at bounding box center [377, 337] width 12 height 12
checkbox input "true"
click at [423, 420] on button "check Weiter" at bounding box center [437, 427] width 133 height 35
